Goal: Information Seeking & Learning: Learn about a topic

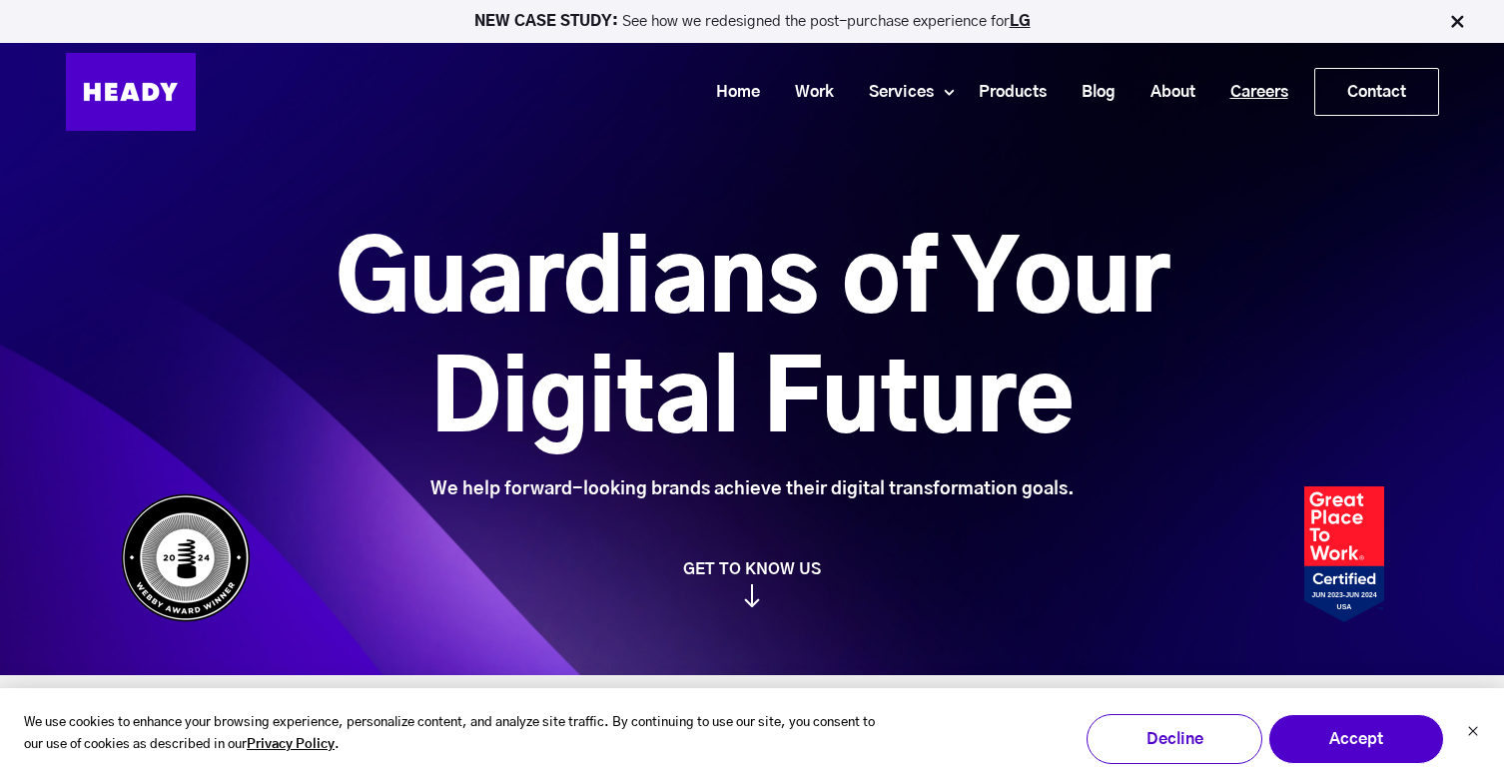
click at [1269, 97] on link "Careers" at bounding box center [1251, 92] width 93 height 37
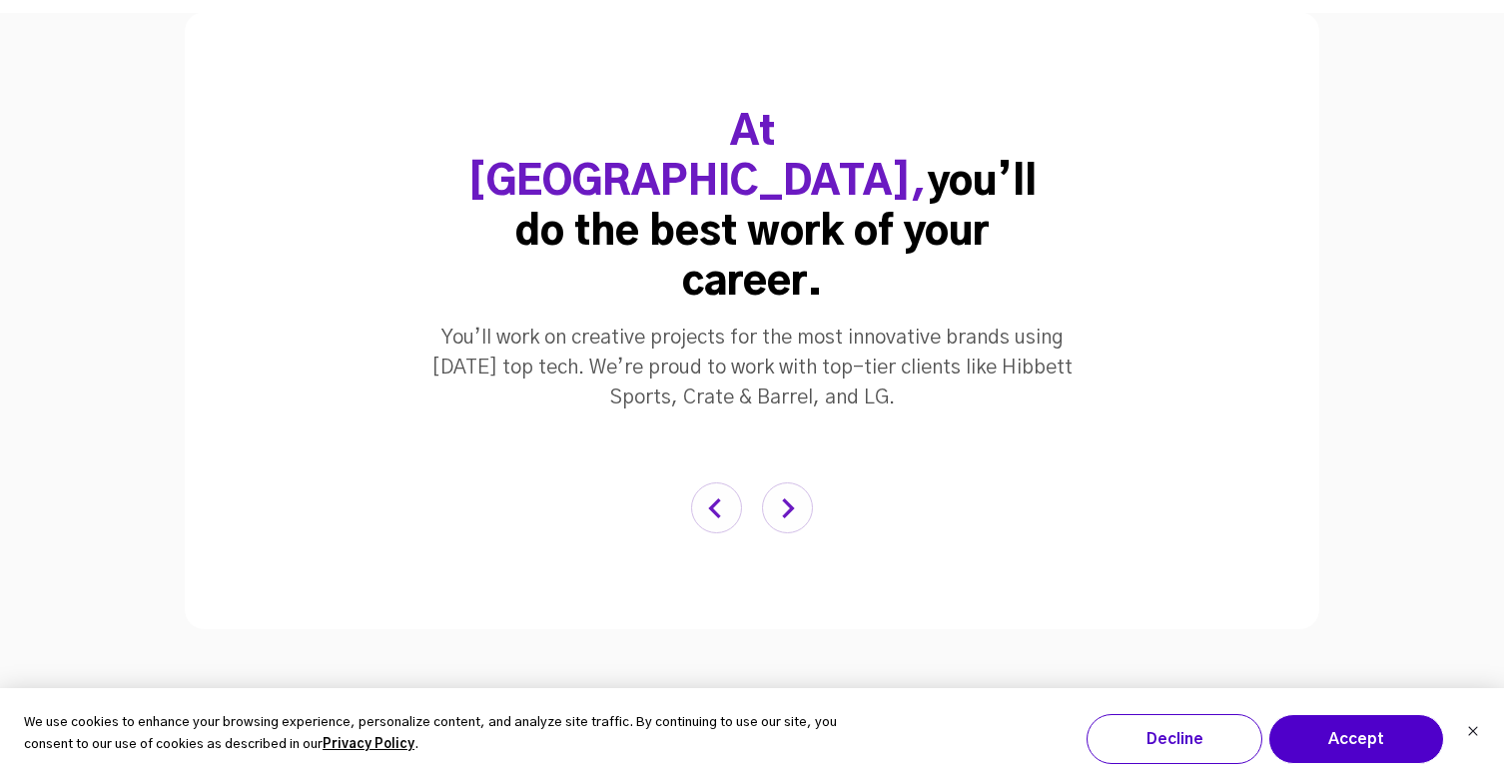
scroll to position [3837, 0]
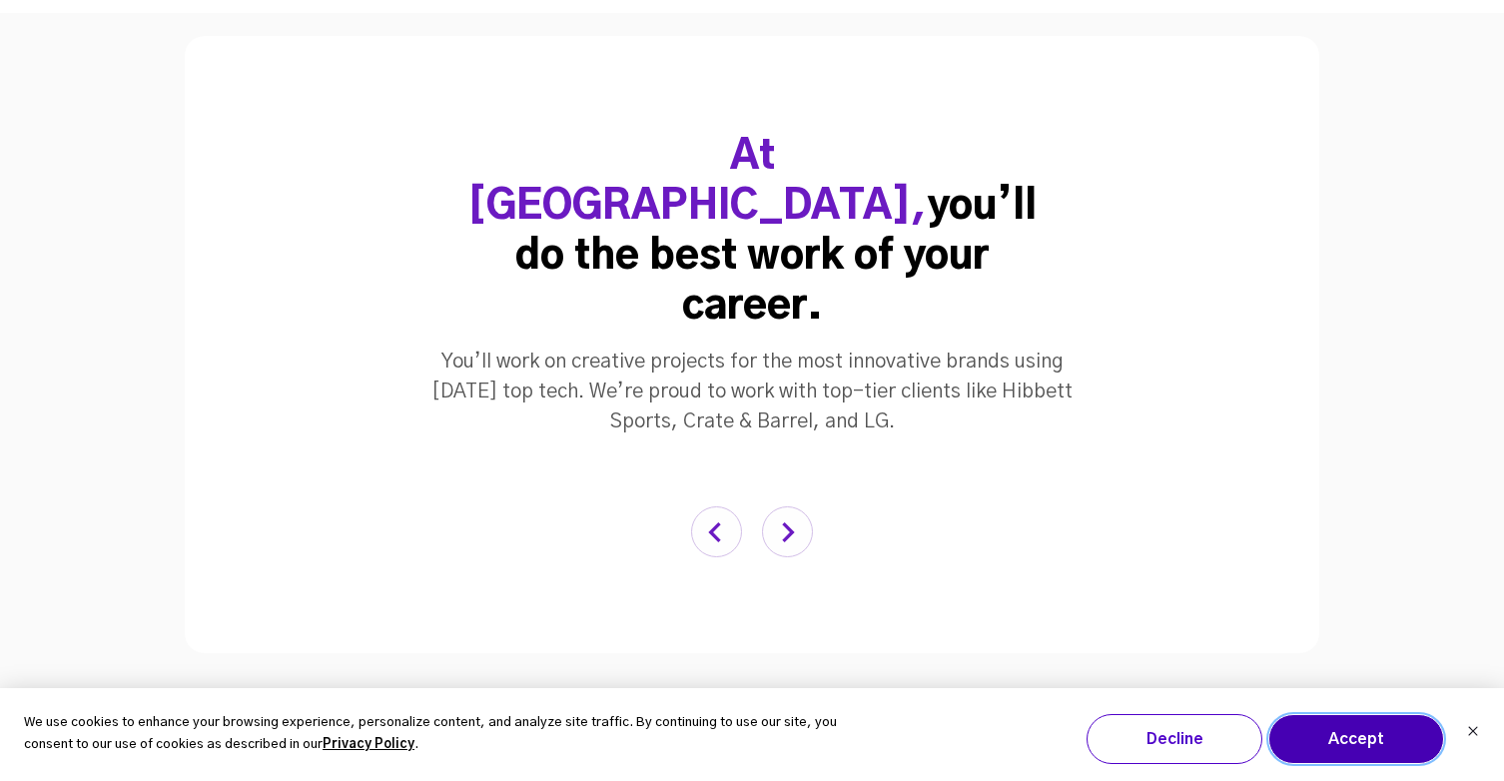
click at [1371, 745] on button "Accept" at bounding box center [1356, 739] width 176 height 50
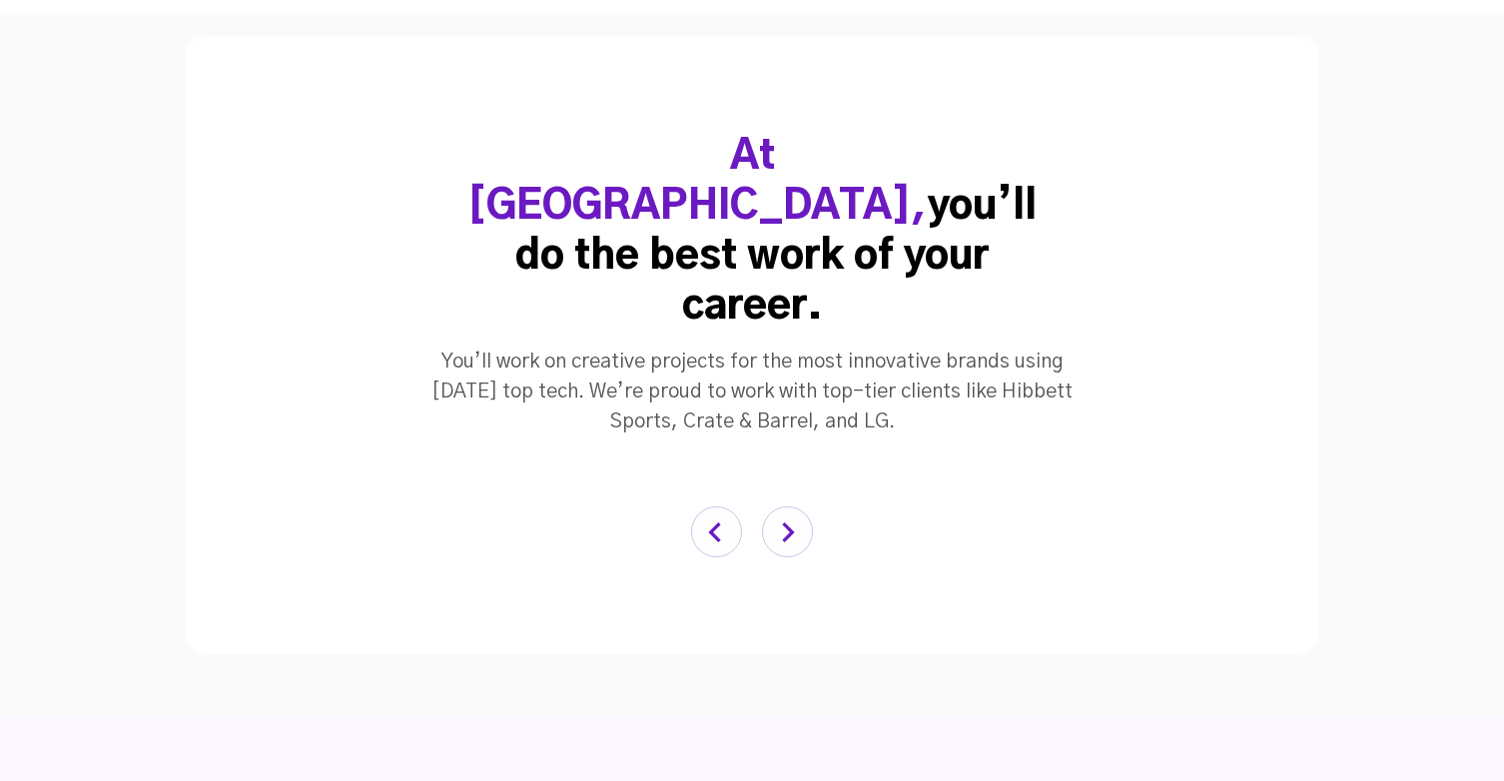
click at [792, 506] on img "button" at bounding box center [787, 531] width 51 height 51
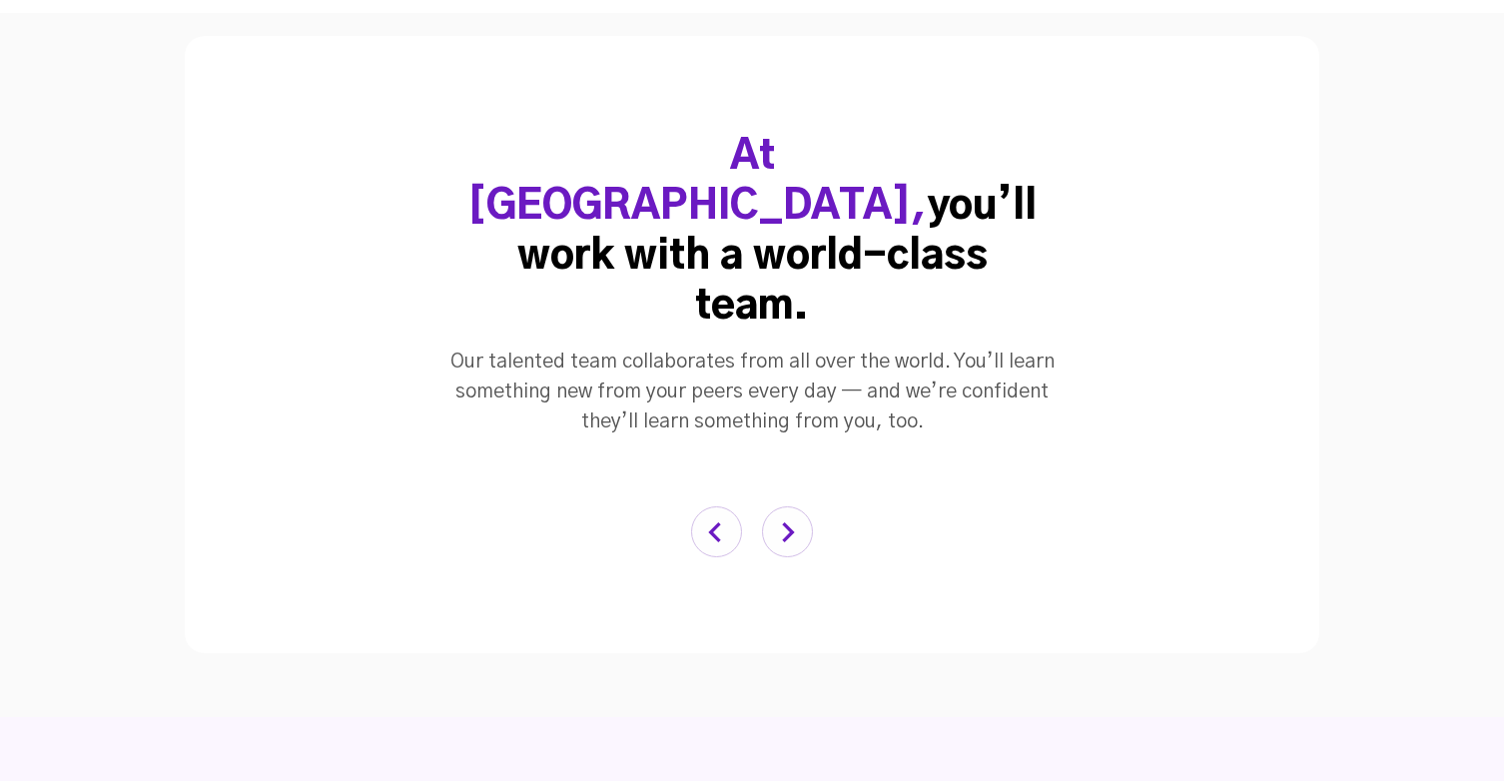
click at [721, 506] on img "button" at bounding box center [716, 531] width 51 height 51
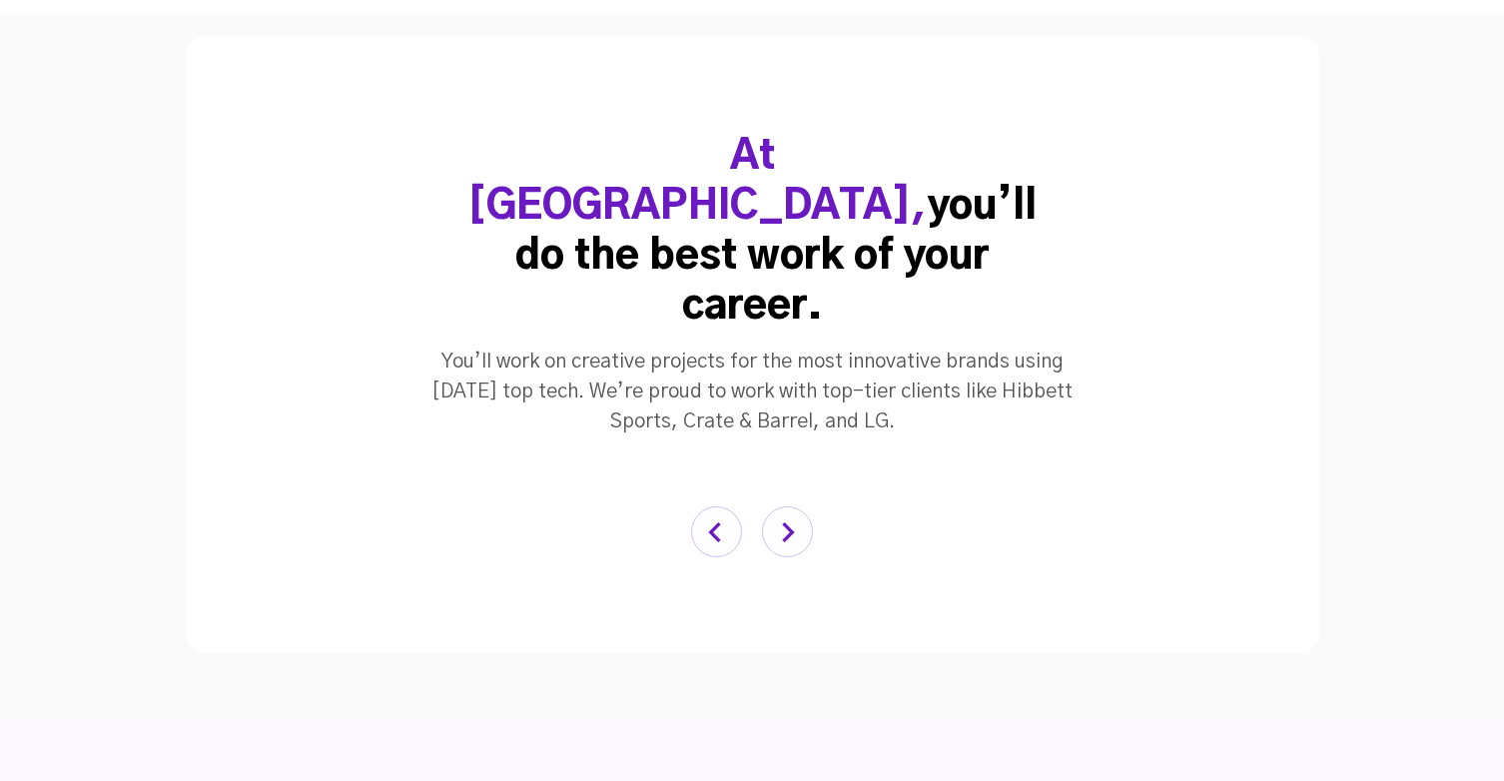
click at [721, 506] on img "button" at bounding box center [716, 531] width 51 height 51
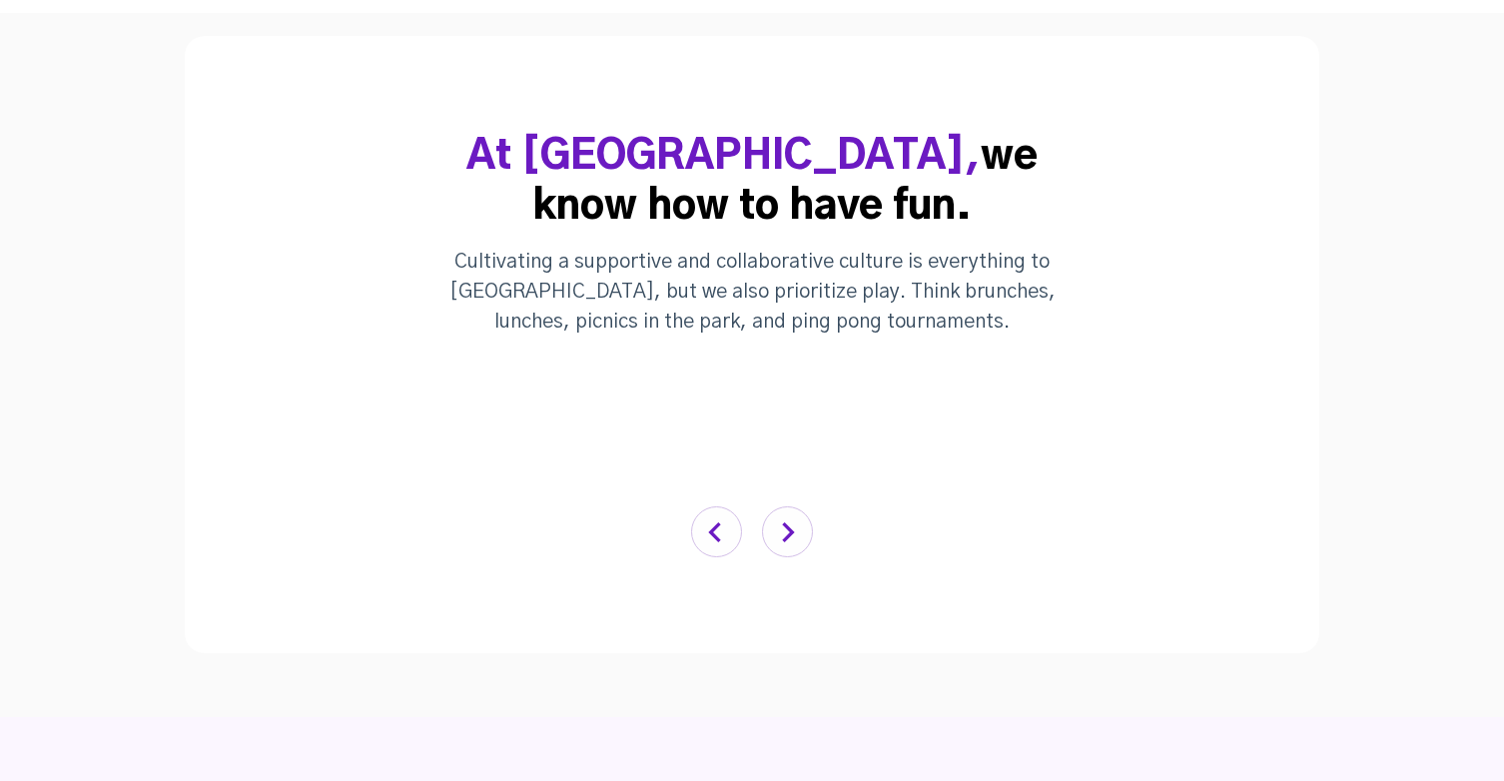
click at [772, 506] on img "button" at bounding box center [787, 531] width 51 height 51
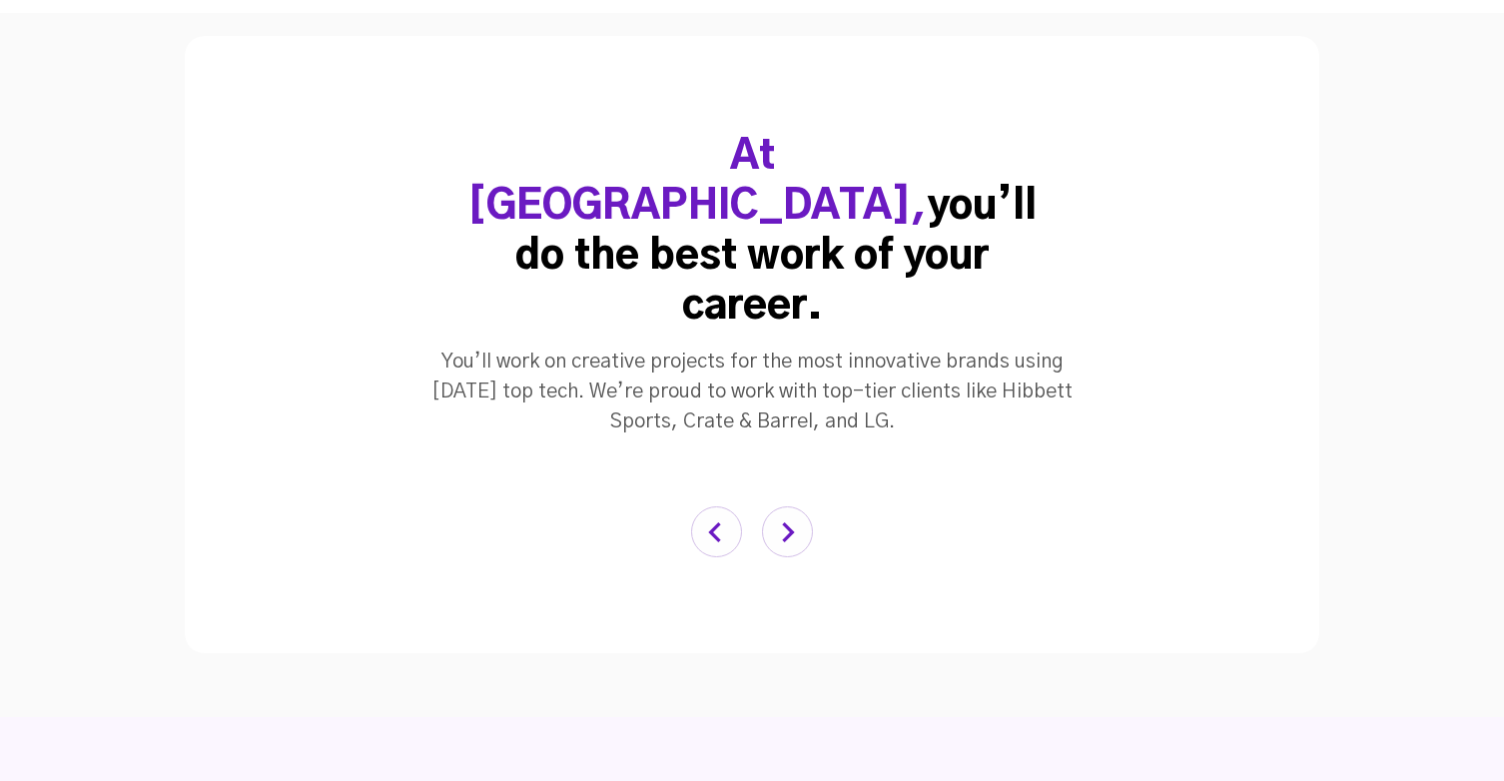
click at [772, 506] on img "button" at bounding box center [787, 531] width 51 height 51
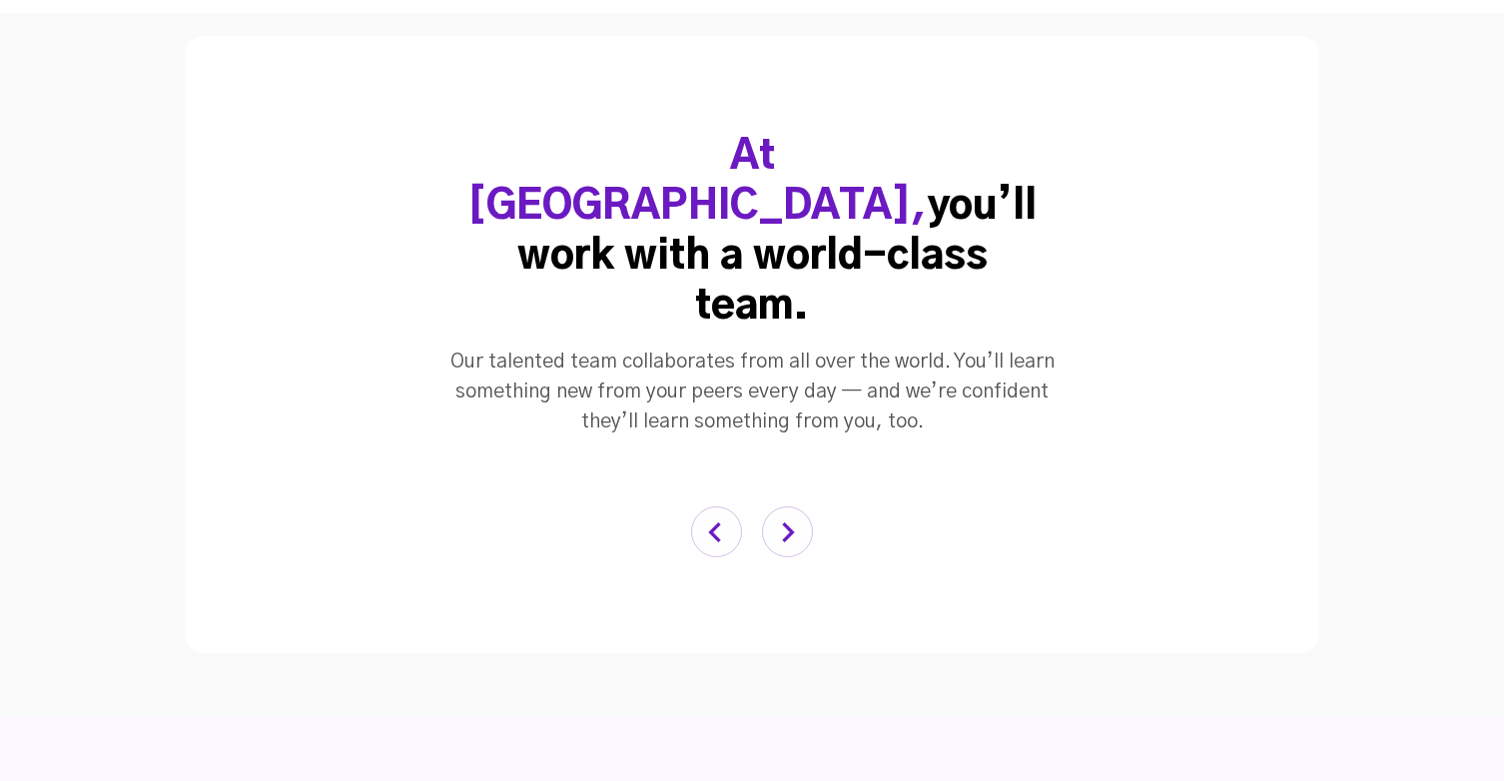
click at [772, 506] on img "button" at bounding box center [787, 531] width 51 height 51
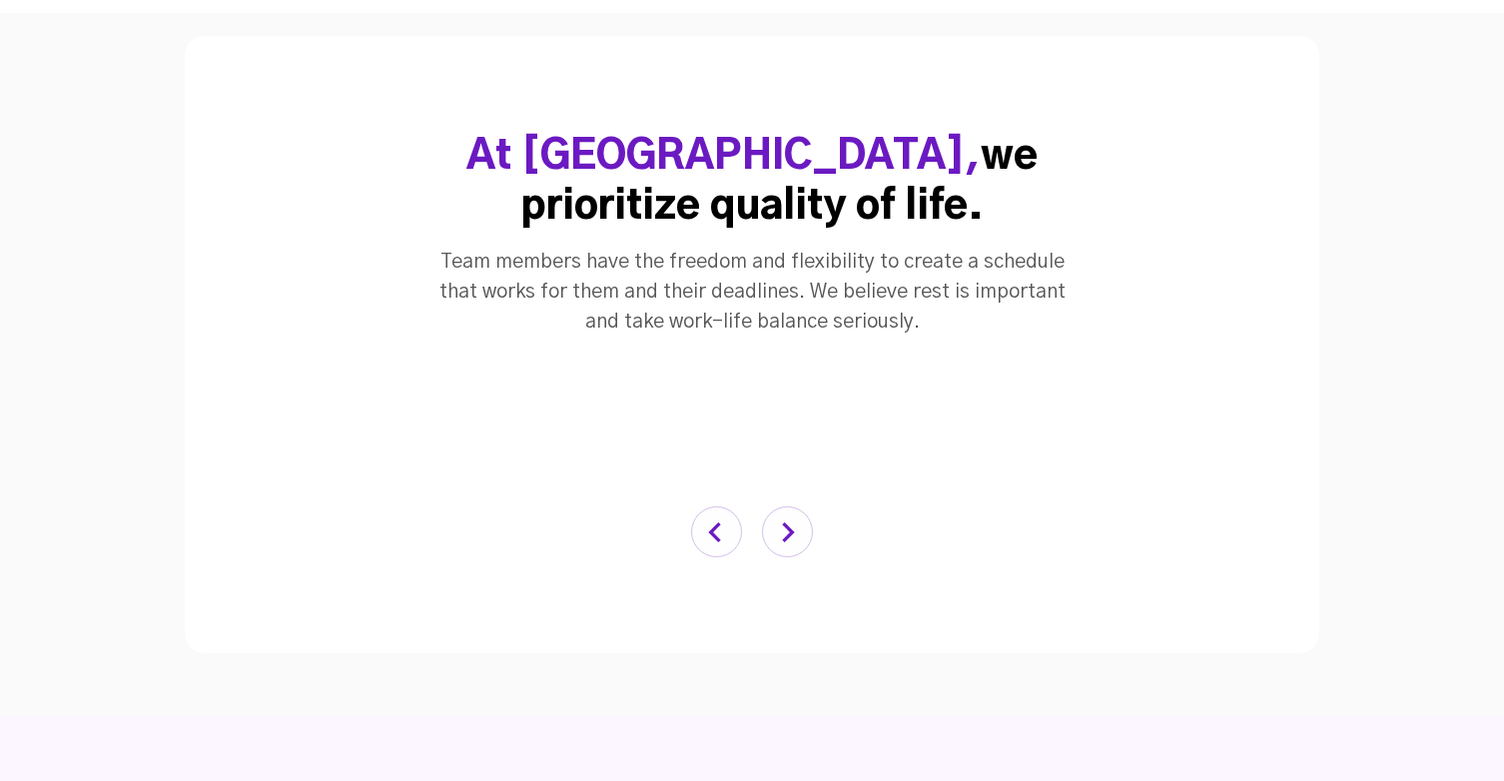
click at [772, 506] on img "button" at bounding box center [787, 531] width 51 height 51
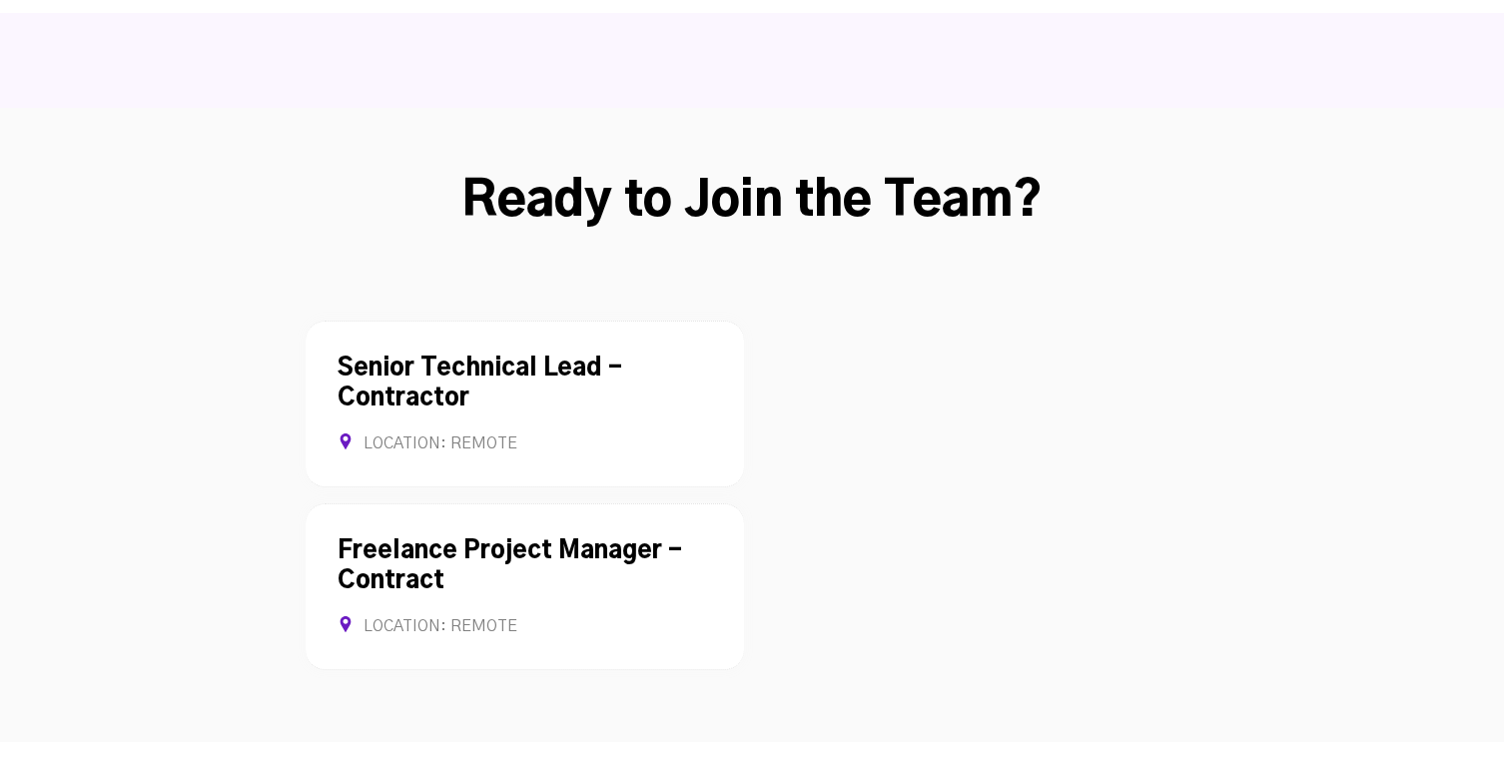
scroll to position [5266, 0]
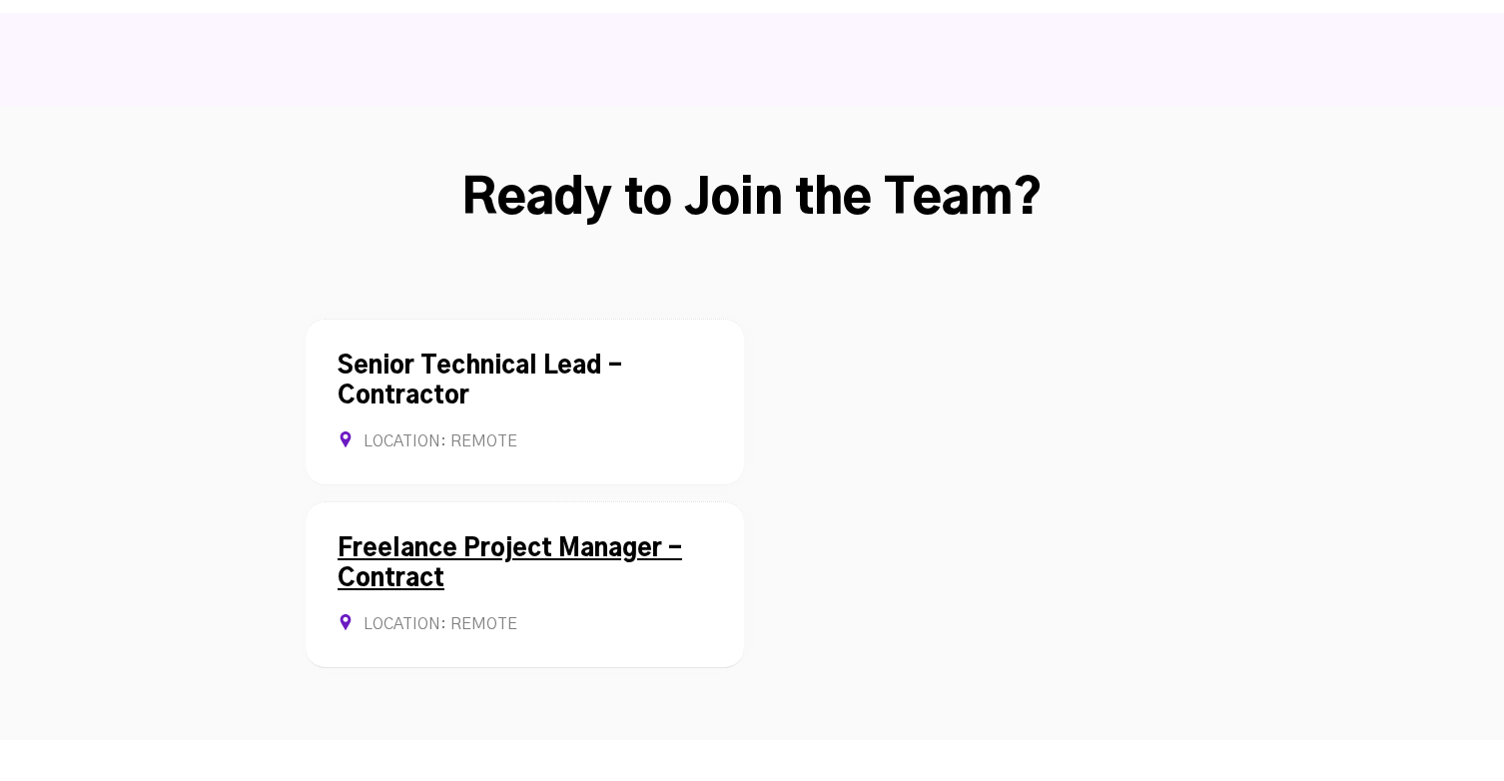
click at [565, 537] on link "Freelance Project Manager - Contract" at bounding box center [510, 564] width 345 height 54
